Goal: Transaction & Acquisition: Obtain resource

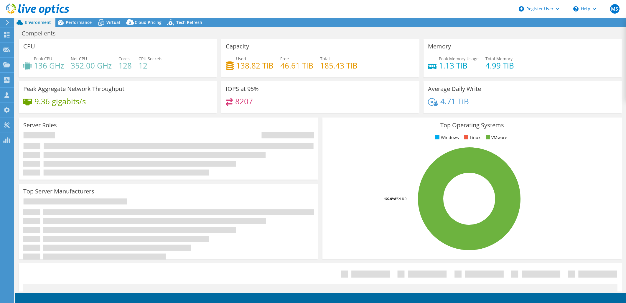
select select "USD"
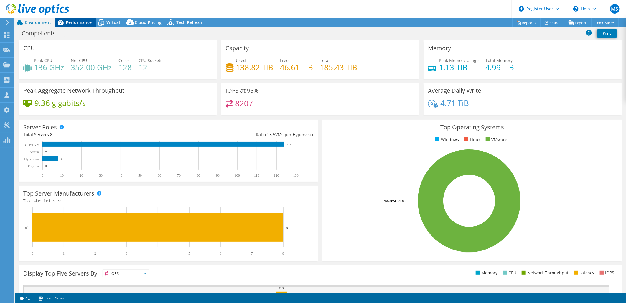
click at [81, 22] on span "Performance" at bounding box center [79, 22] width 26 height 6
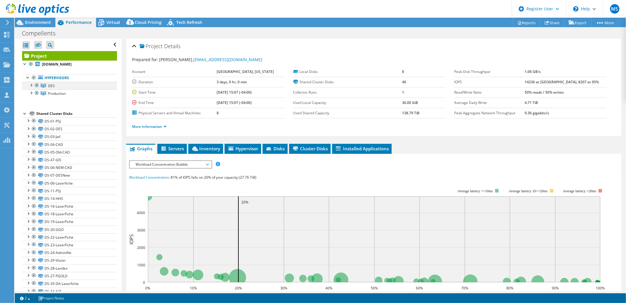
click at [31, 87] on div at bounding box center [31, 85] width 6 height 6
click at [30, 93] on div at bounding box center [31, 92] width 6 height 6
click at [162, 127] on link "More Information" at bounding box center [149, 126] width 35 height 5
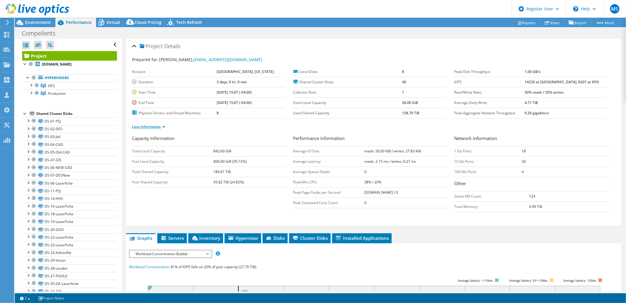
click at [162, 127] on link "Less Information" at bounding box center [148, 126] width 33 height 5
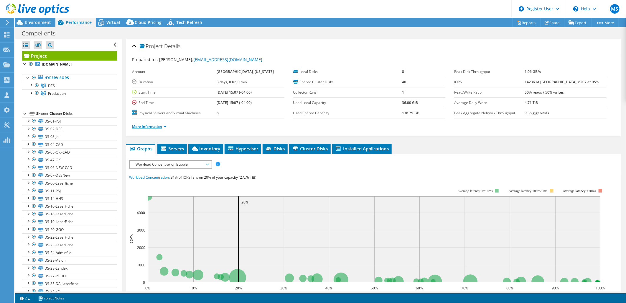
click at [160, 126] on link "More Information" at bounding box center [149, 126] width 35 height 5
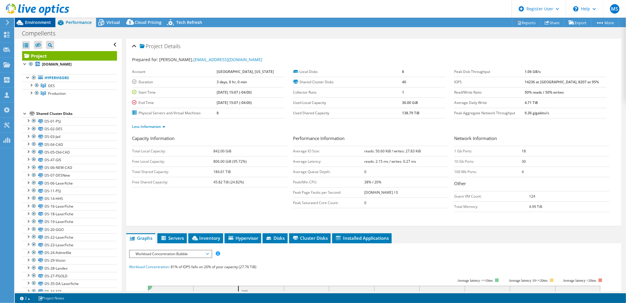
click at [48, 25] on div "Environment" at bounding box center [35, 22] width 41 height 9
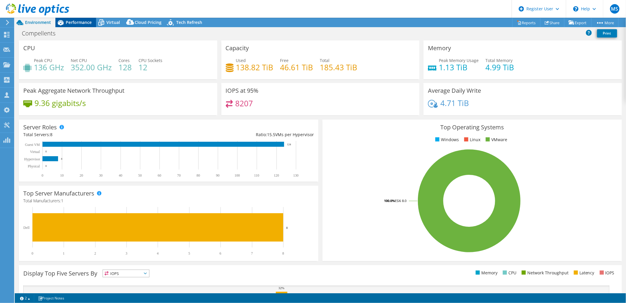
click at [74, 24] on span "Performance" at bounding box center [79, 22] width 26 height 6
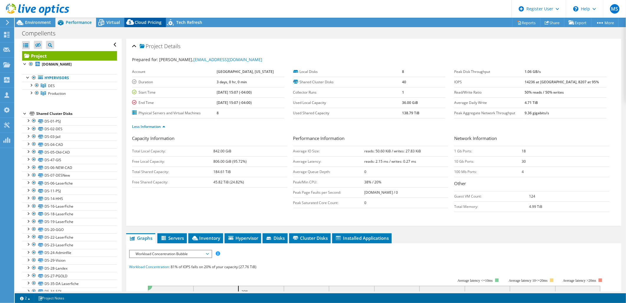
click at [147, 24] on span "Cloud Pricing" at bounding box center [148, 22] width 27 height 6
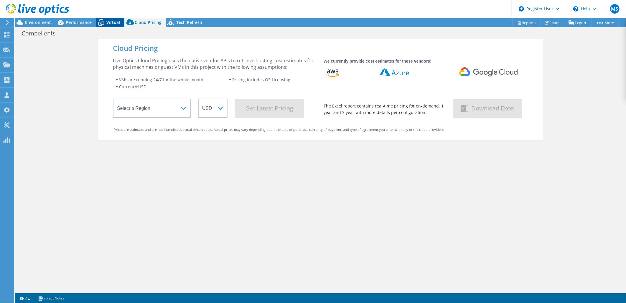
click at [110, 24] on span "Virtual" at bounding box center [113, 22] width 14 height 6
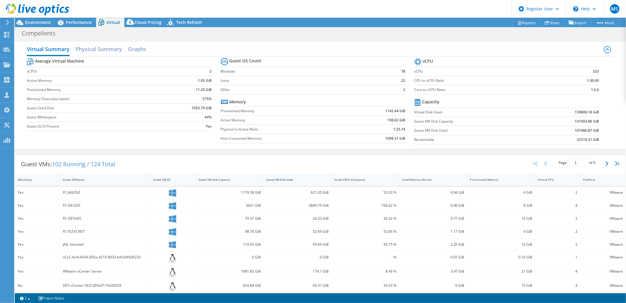
click at [282, 178] on div "Guest VM Disk Used" at bounding box center [294, 180] width 55 height 4
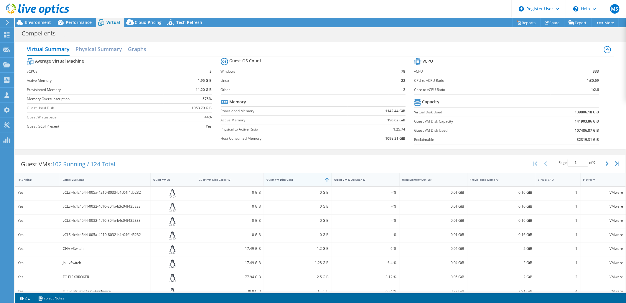
click at [282, 178] on div "Guest VM Disk Used" at bounding box center [294, 180] width 55 height 4
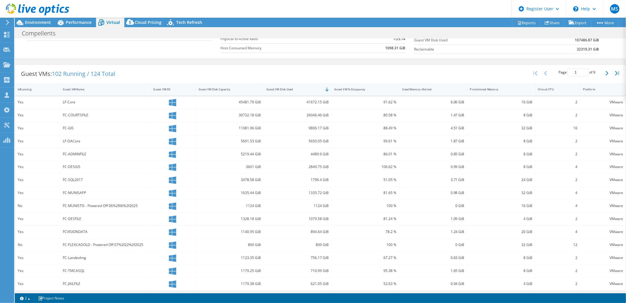
scroll to position [92, 0]
drag, startPoint x: 311, startPoint y: 217, endPoint x: 306, endPoint y: 216, distance: 4.4
click at [306, 216] on div "1079.58 GiB" at bounding box center [298, 216] width 62 height 6
drag, startPoint x: 306, startPoint y: 216, endPoint x: 306, endPoint y: 196, distance: 20.4
click at [306, 196] on div "1335.72 GiB" at bounding box center [298, 191] width 68 height 13
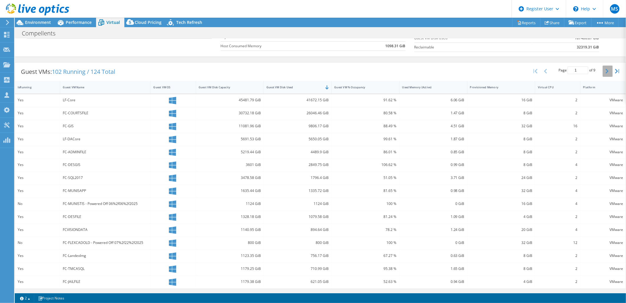
click at [603, 70] on button "button" at bounding box center [608, 70] width 10 height 11
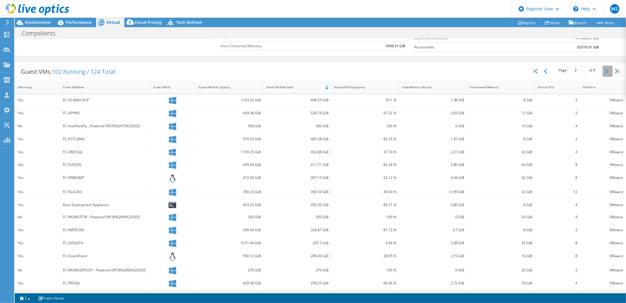
click at [603, 70] on button "button" at bounding box center [608, 70] width 10 height 11
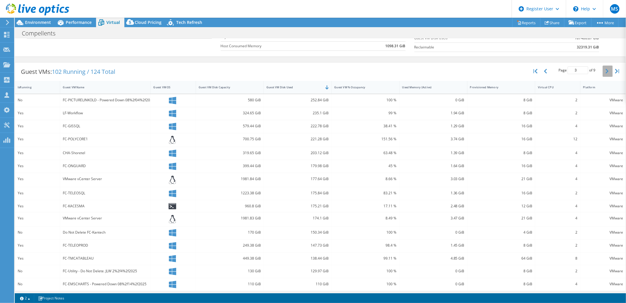
click at [603, 70] on button "button" at bounding box center [608, 70] width 10 height 11
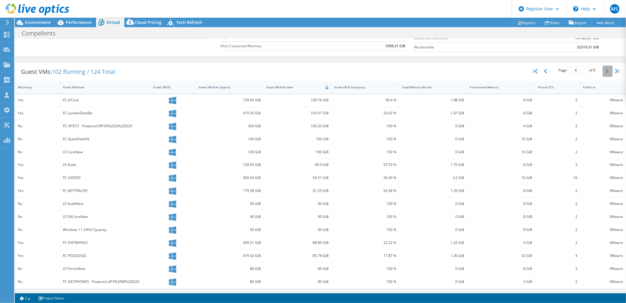
click at [603, 70] on button "button" at bounding box center [608, 70] width 10 height 11
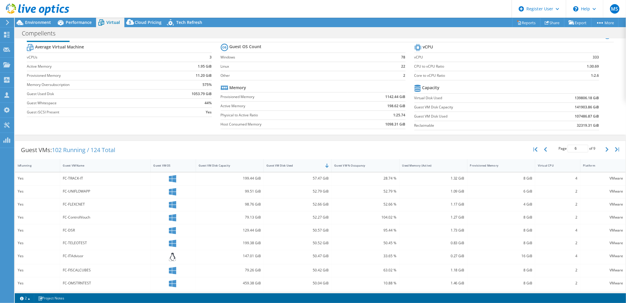
scroll to position [0, 0]
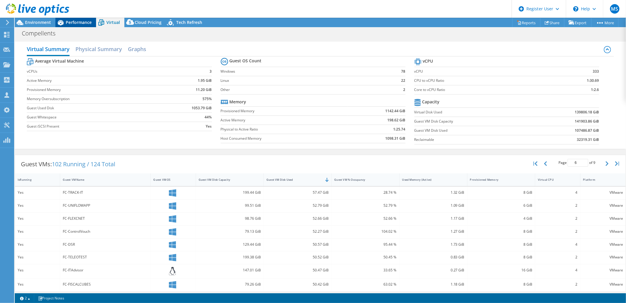
click at [68, 20] on span "Performance" at bounding box center [79, 22] width 26 height 6
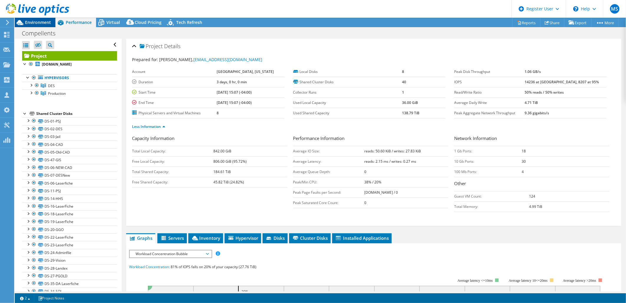
click at [47, 21] on span "Environment" at bounding box center [38, 22] width 26 height 6
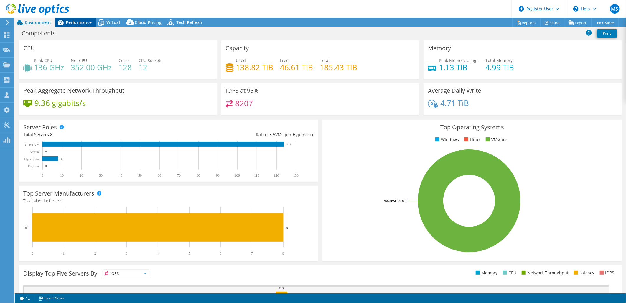
click at [69, 20] on span "Performance" at bounding box center [79, 22] width 26 height 6
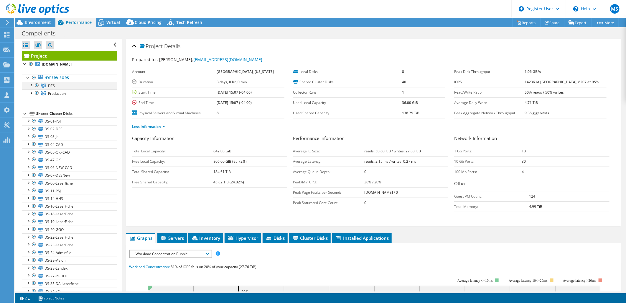
click at [38, 86] on div at bounding box center [37, 85] width 6 height 7
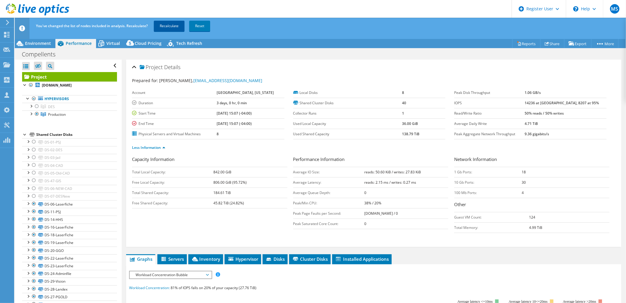
click at [172, 25] on link "Recalculate" at bounding box center [169, 26] width 31 height 11
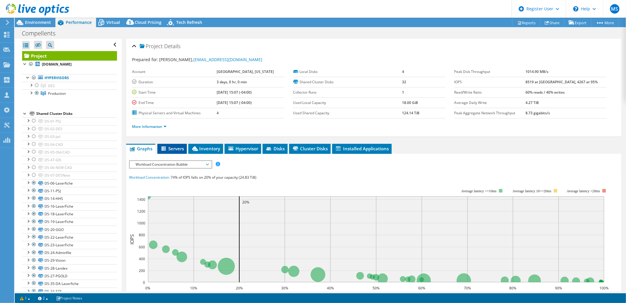
click at [181, 146] on span "Servers" at bounding box center [172, 148] width 24 height 6
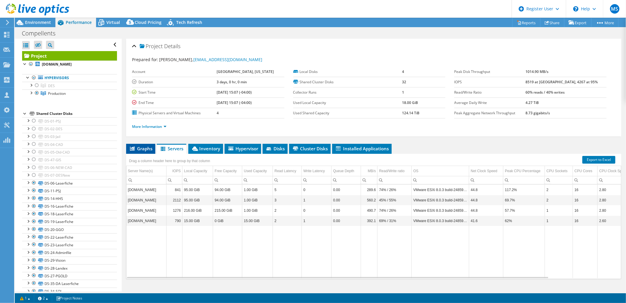
click at [139, 149] on span "Graphs" at bounding box center [140, 148] width 23 height 6
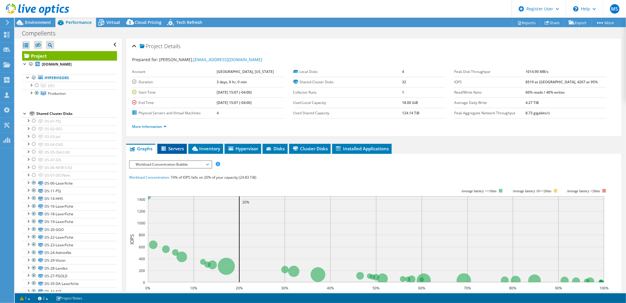
click at [176, 148] on span "Servers" at bounding box center [172, 148] width 24 height 6
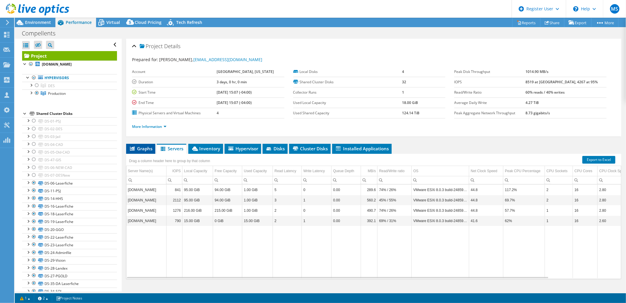
click at [140, 146] on span "Graphs" at bounding box center [140, 148] width 23 height 6
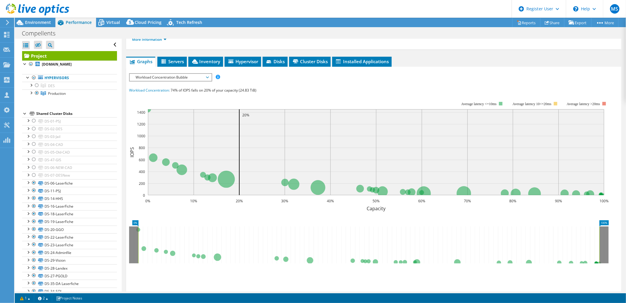
scroll to position [105, 0]
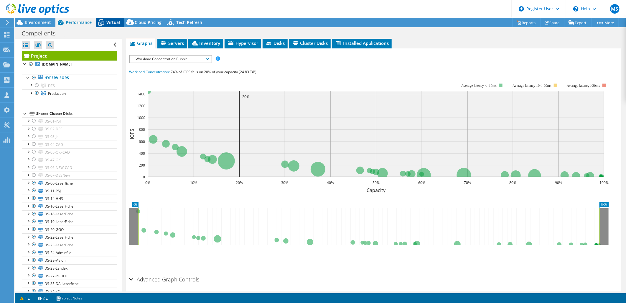
click at [118, 23] on span "Virtual" at bounding box center [113, 22] width 14 height 6
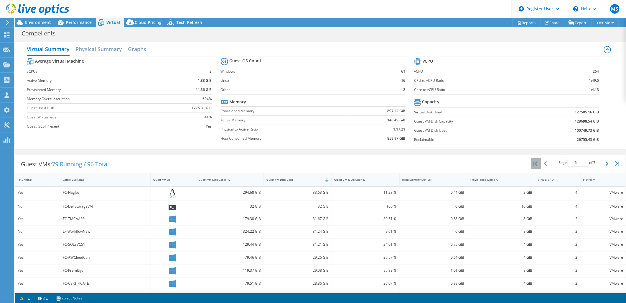
click at [534, 164] on icon "button" at bounding box center [536, 163] width 4 height 5
type input "1"
click at [526, 22] on link "Reports" at bounding box center [527, 22] width 28 height 9
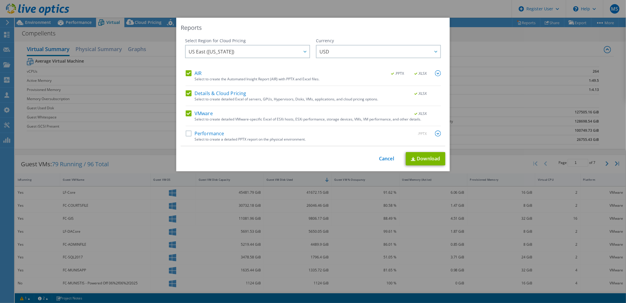
click at [205, 89] on div "AIR .PPTX .XLSX Select to create the Automated Insight Report (AIR) with PPTX a…" at bounding box center [313, 108] width 255 height 76
click at [204, 91] on label "Details & Cloud Pricing" at bounding box center [216, 93] width 61 height 6
click at [0, 0] on input "Details & Cloud Pricing" at bounding box center [0, 0] width 0 height 0
click at [195, 70] on div "Select Region for Cloud Pricing Asia Pacific ([GEOGRAPHIC_DATA]) [GEOGRAPHIC_DA…" at bounding box center [313, 92] width 265 height 108
drag, startPoint x: 195, startPoint y: 70, endPoint x: 193, endPoint y: 73, distance: 3.5
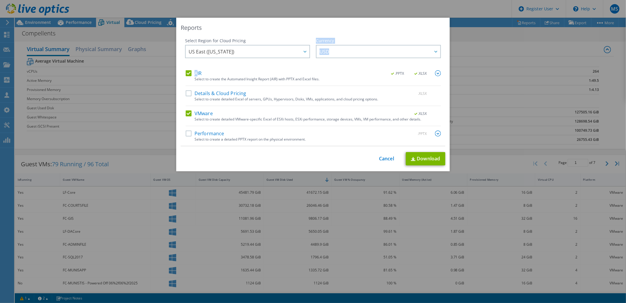
click at [193, 73] on label "AIR" at bounding box center [194, 73] width 16 height 6
click at [0, 0] on input "AIR" at bounding box center [0, 0] width 0 height 0
click at [433, 160] on link "Download" at bounding box center [426, 158] width 40 height 13
click at [421, 10] on div "Reports Select Region for Cloud Pricing Asia Pacific ([GEOGRAPHIC_DATA]) [GEOGR…" at bounding box center [313, 151] width 626 height 303
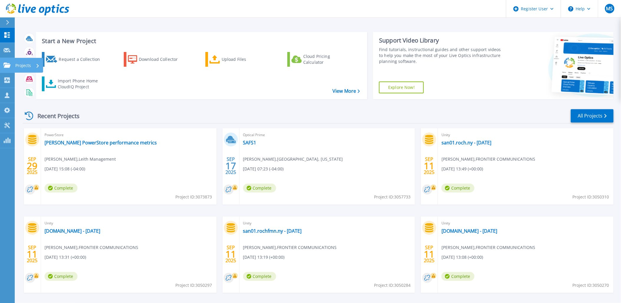
click at [8, 65] on icon at bounding box center [7, 65] width 7 height 5
